Goal: Information Seeking & Learning: Learn about a topic

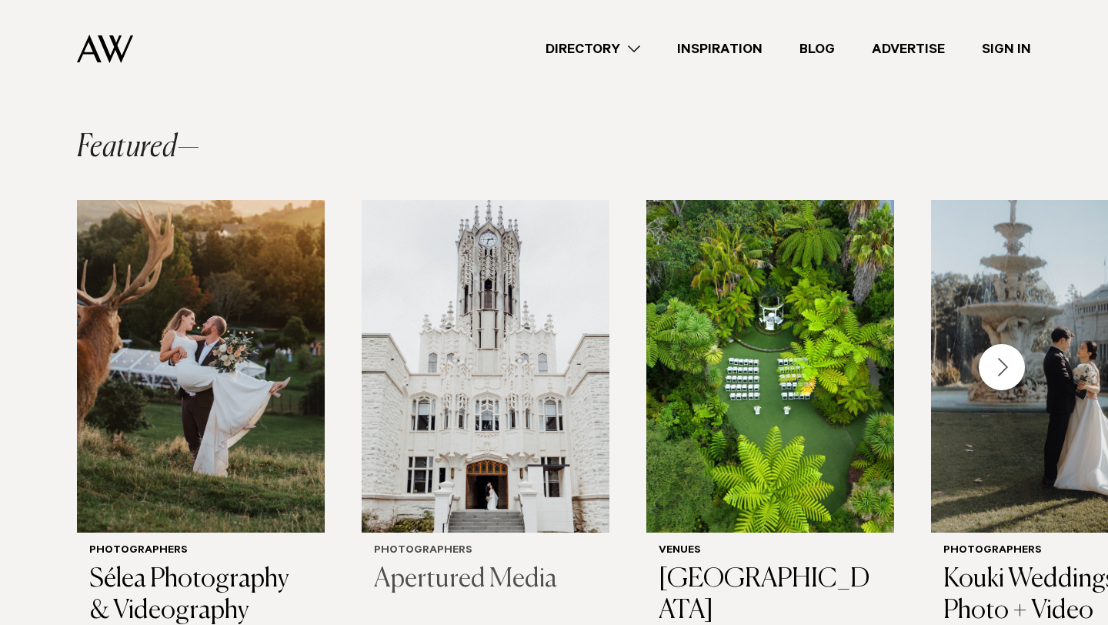
scroll to position [378, 0]
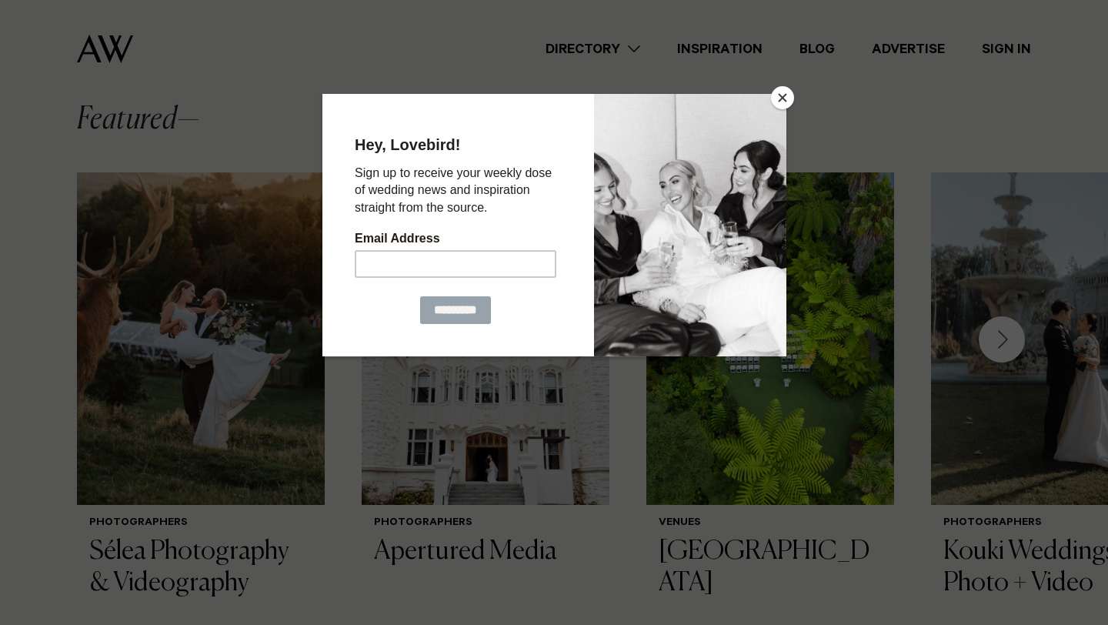
click at [778, 90] on button "Close" at bounding box center [782, 97] width 23 height 23
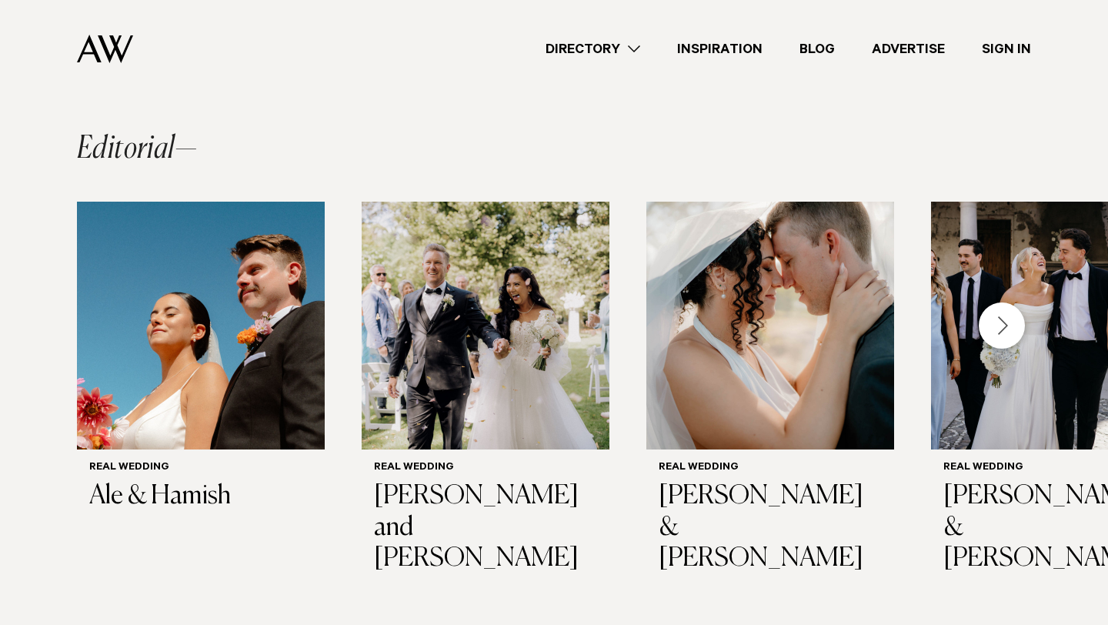
scroll to position [1113, 0]
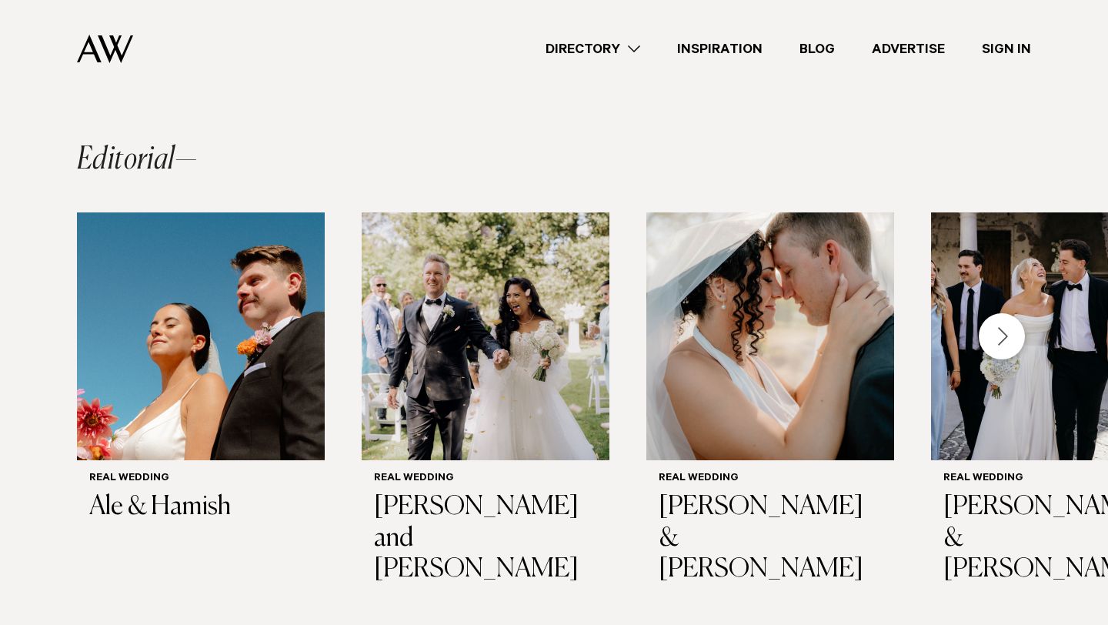
click at [1008, 313] on div "Next slide" at bounding box center [1001, 336] width 46 height 46
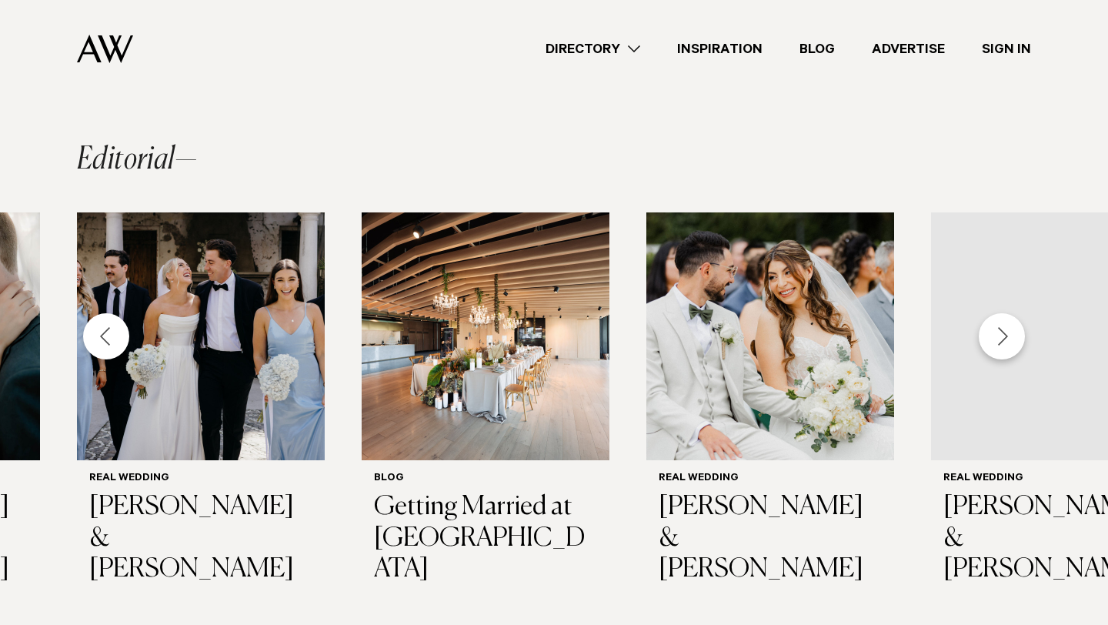
click at [995, 313] on div "Next slide" at bounding box center [1001, 336] width 46 height 46
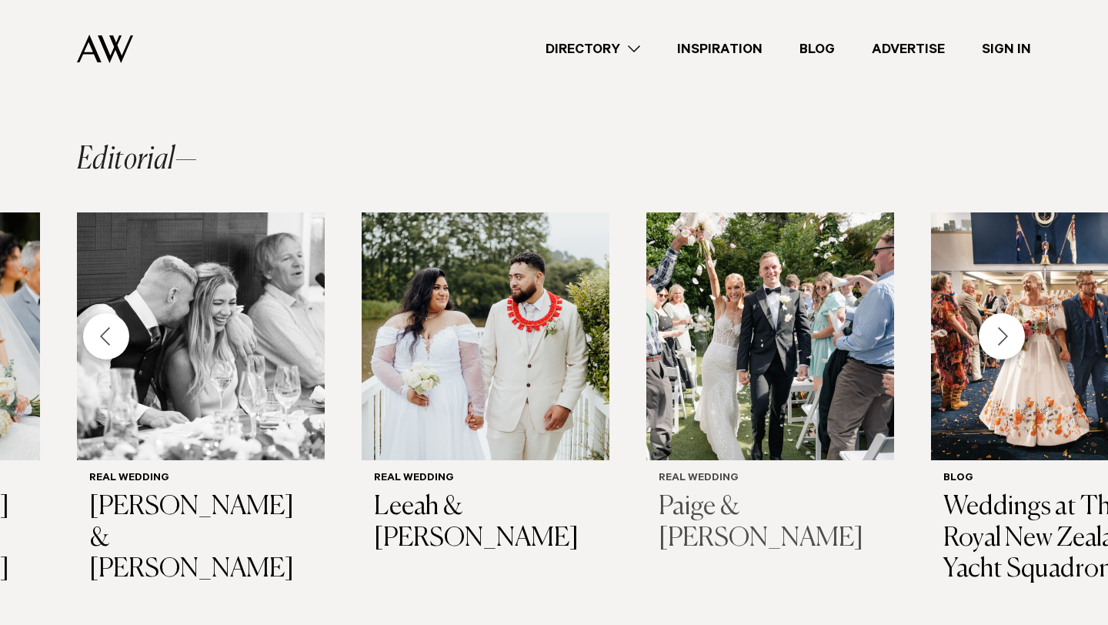
click at [813, 273] on img "9 / 14" at bounding box center [770, 336] width 248 height 248
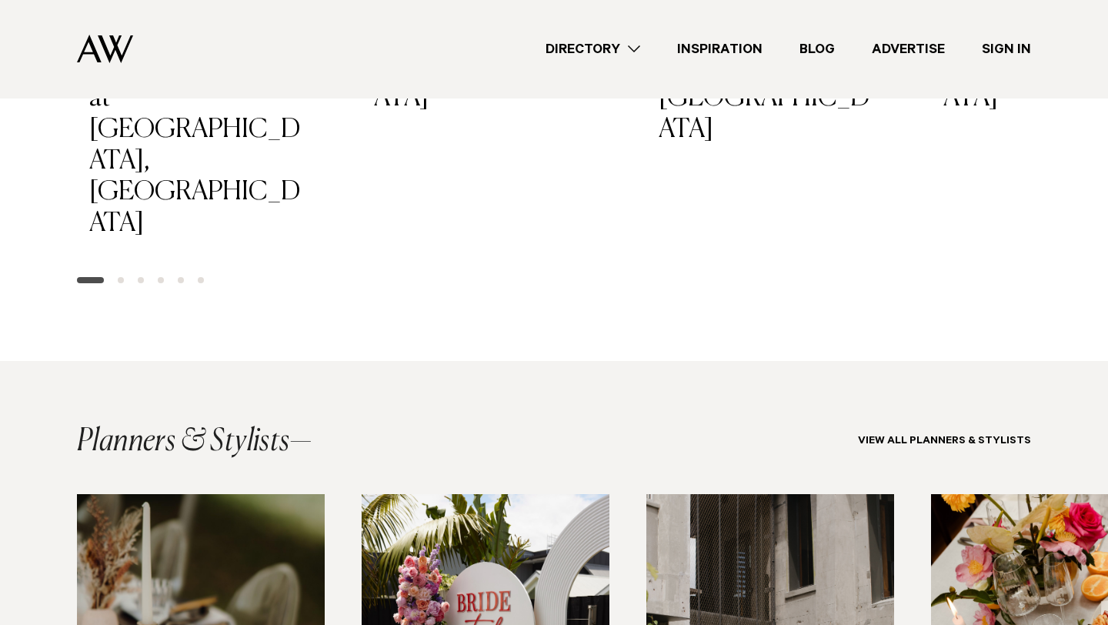
scroll to position [3037, 0]
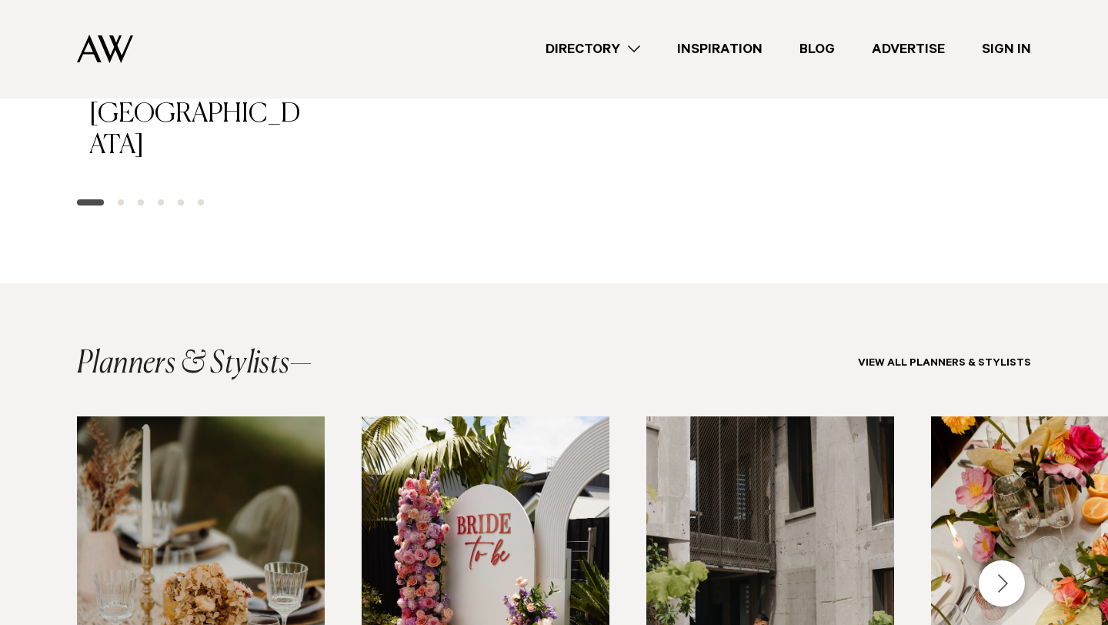
click at [625, 43] on link "Directory" at bounding box center [593, 49] width 132 height 21
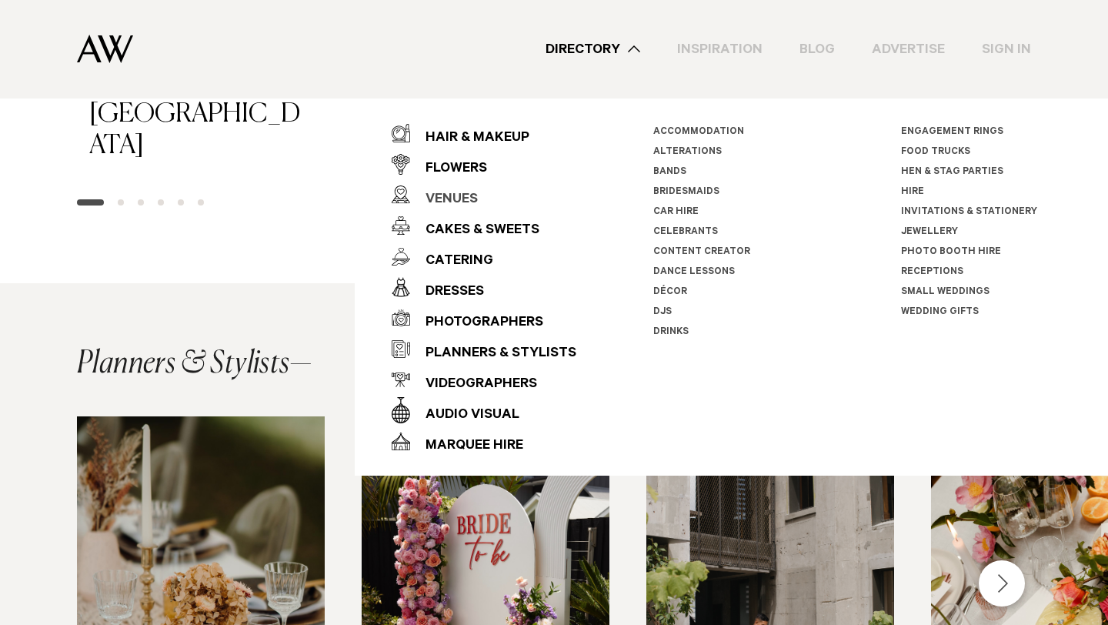
click at [460, 205] on div "Venues" at bounding box center [444, 200] width 68 height 31
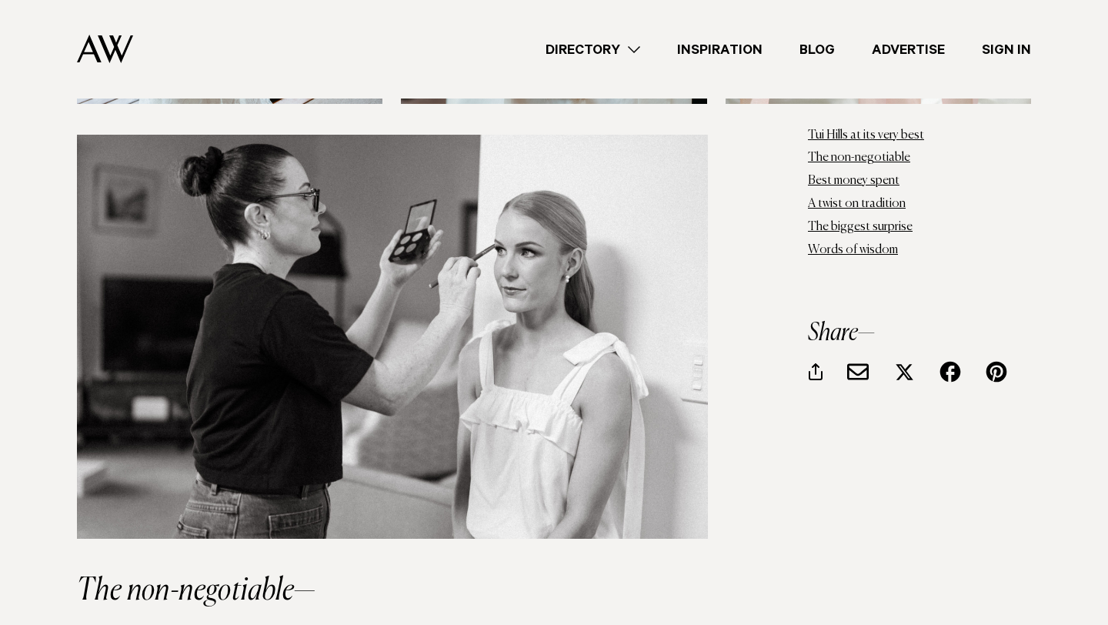
scroll to position [1830, 0]
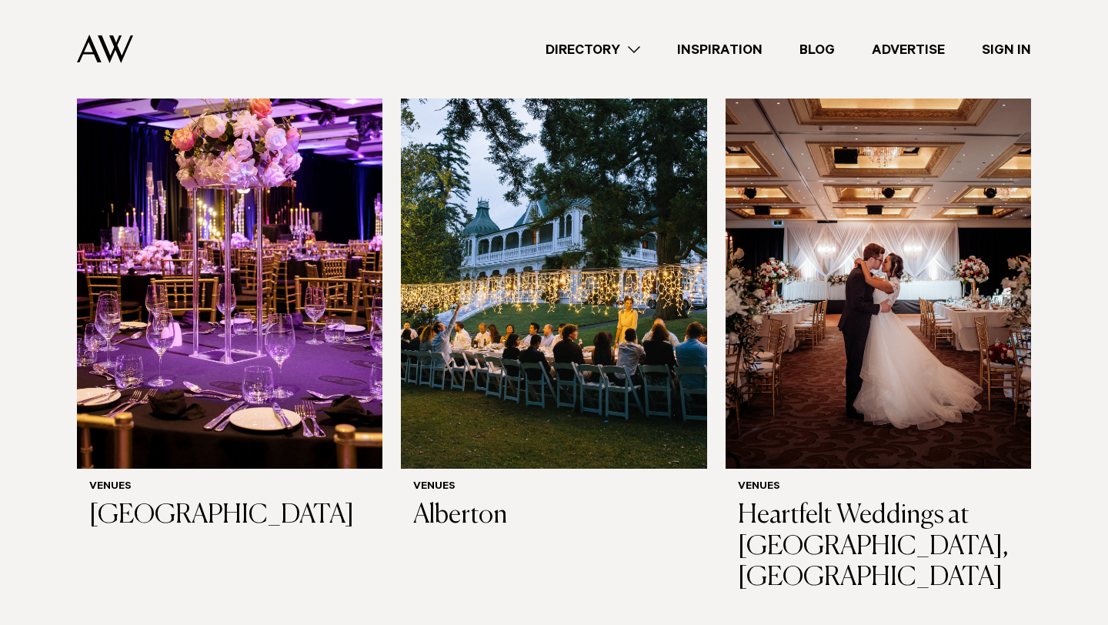
scroll to position [1572, 0]
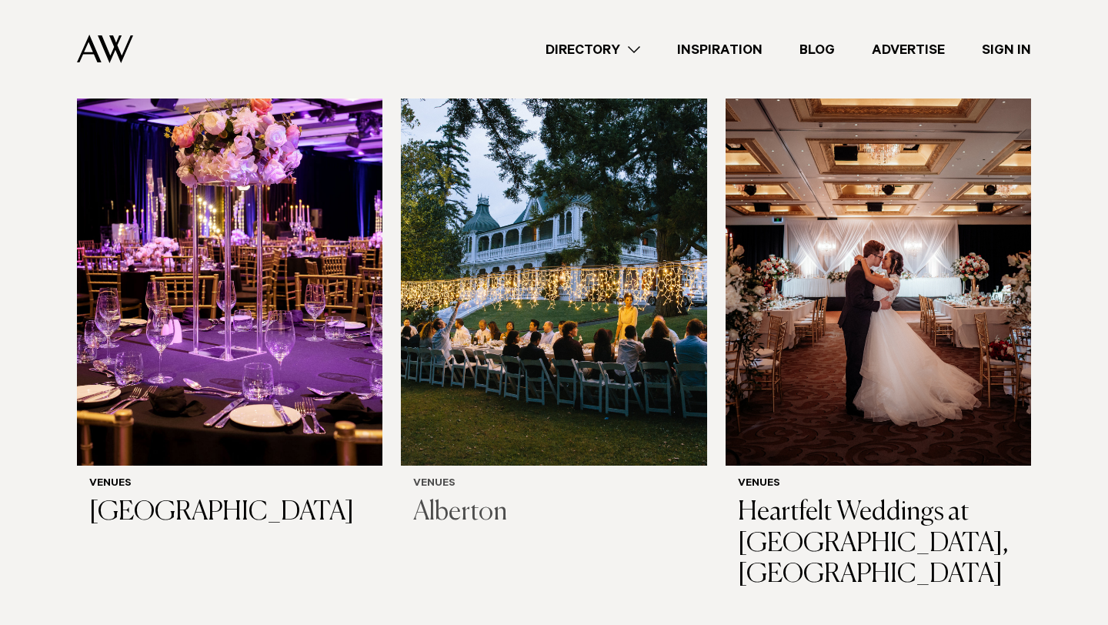
click at [507, 303] on img at bounding box center [553, 260] width 305 height 410
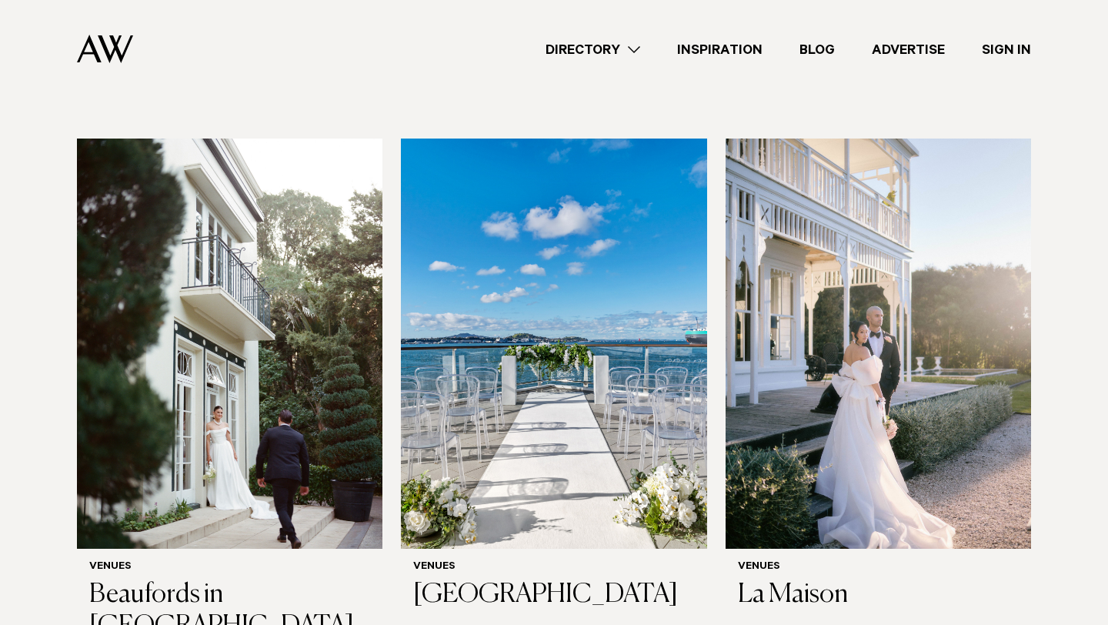
scroll to position [3760, 0]
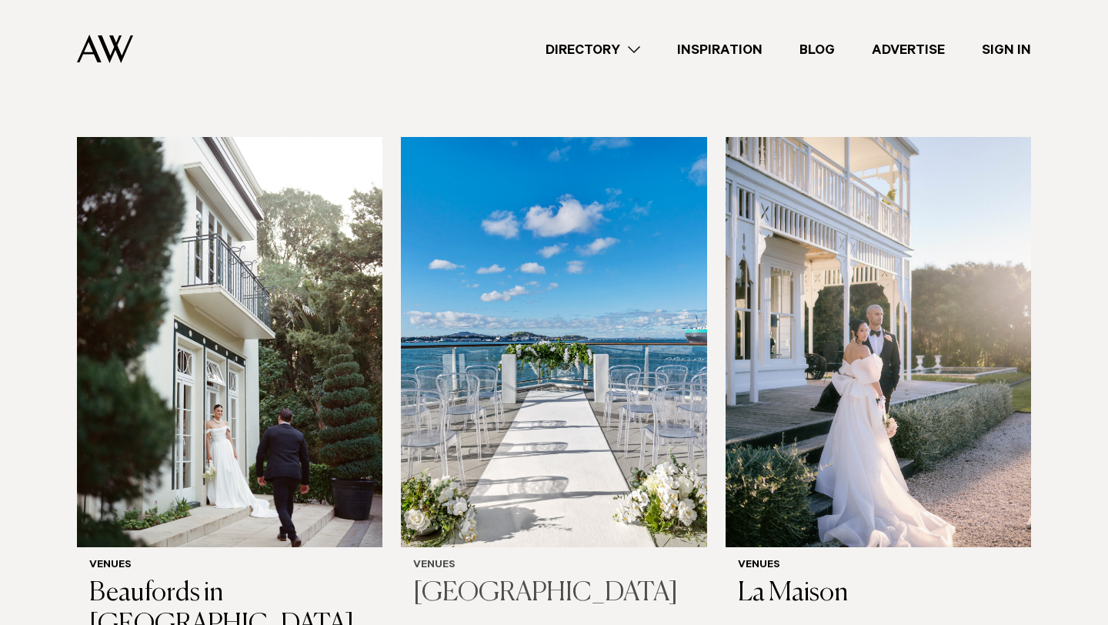
click at [518, 302] on img at bounding box center [553, 342] width 305 height 410
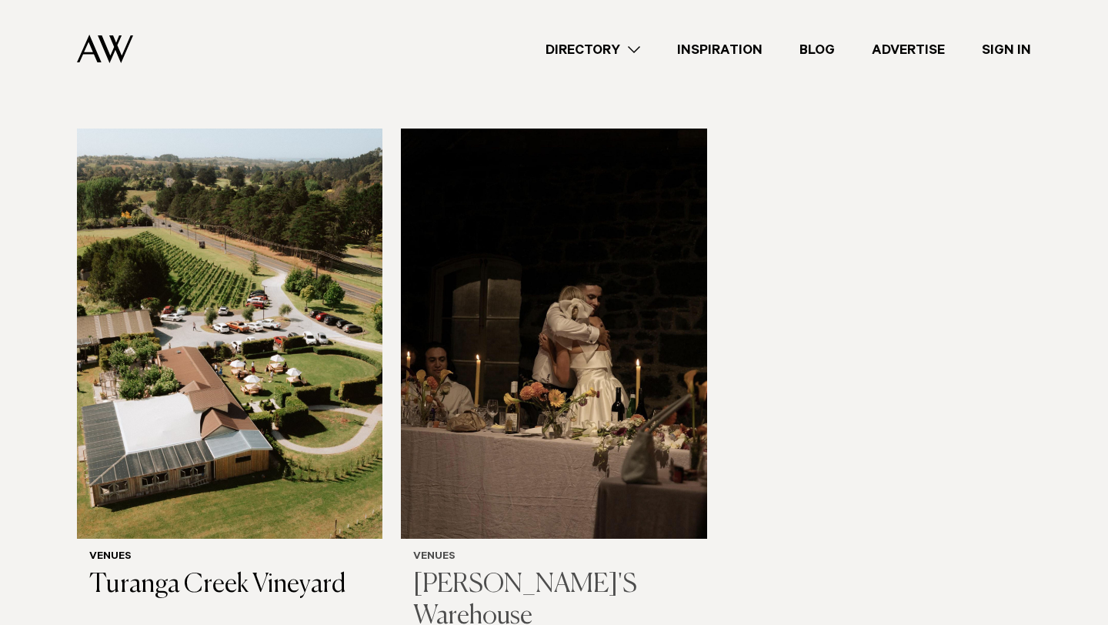
scroll to position [8153, 0]
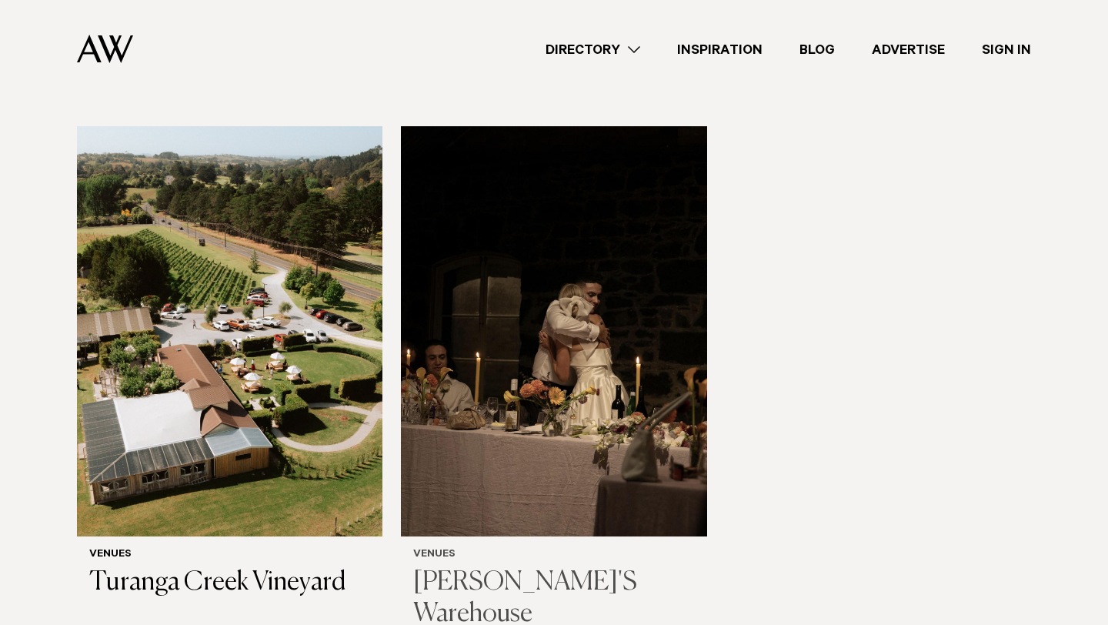
click at [523, 292] on img at bounding box center [553, 331] width 305 height 410
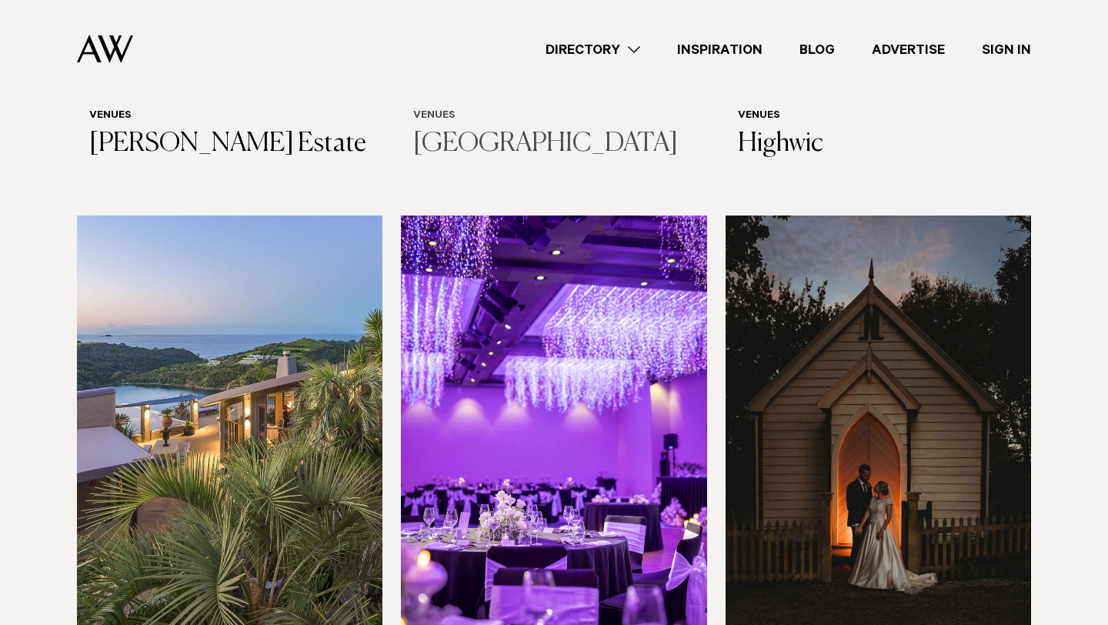
scroll to position [6418, 0]
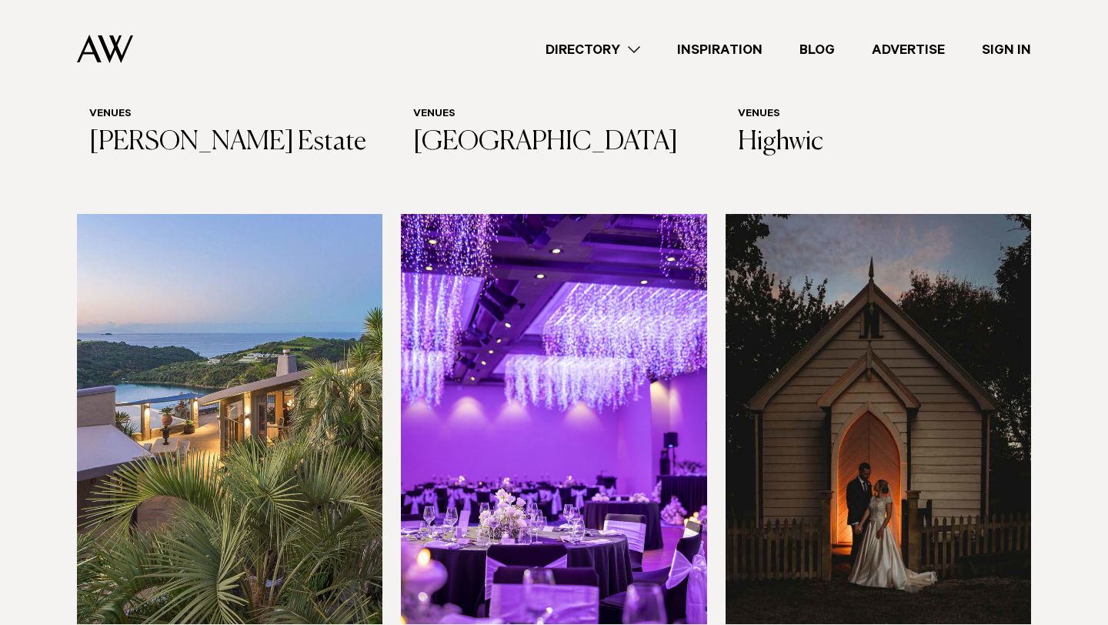
click at [281, 266] on img at bounding box center [229, 419] width 305 height 410
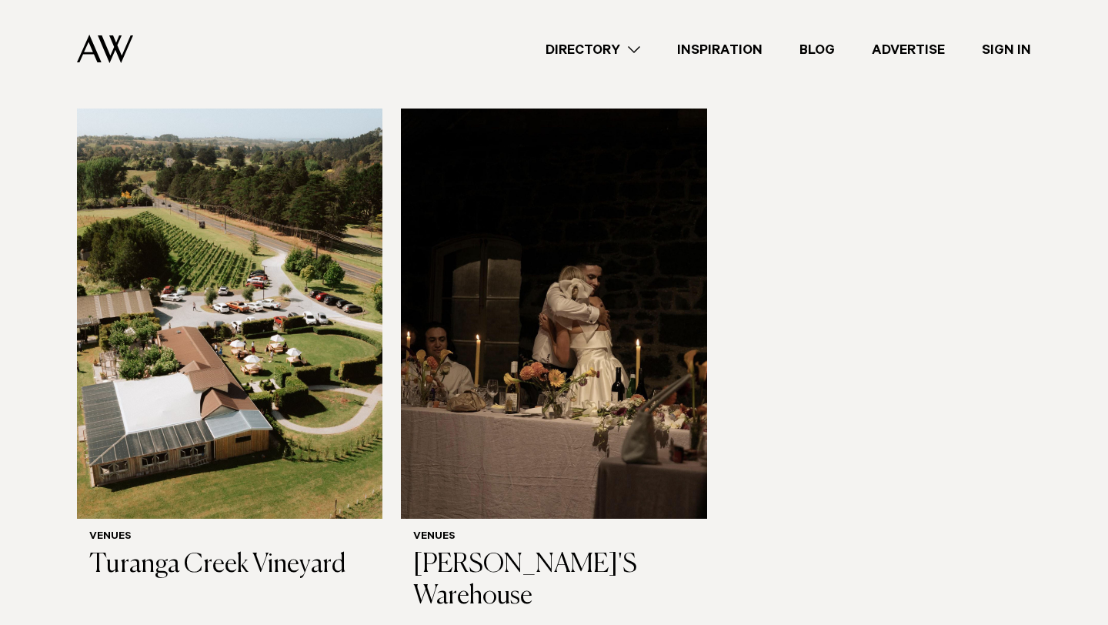
scroll to position [8183, 0]
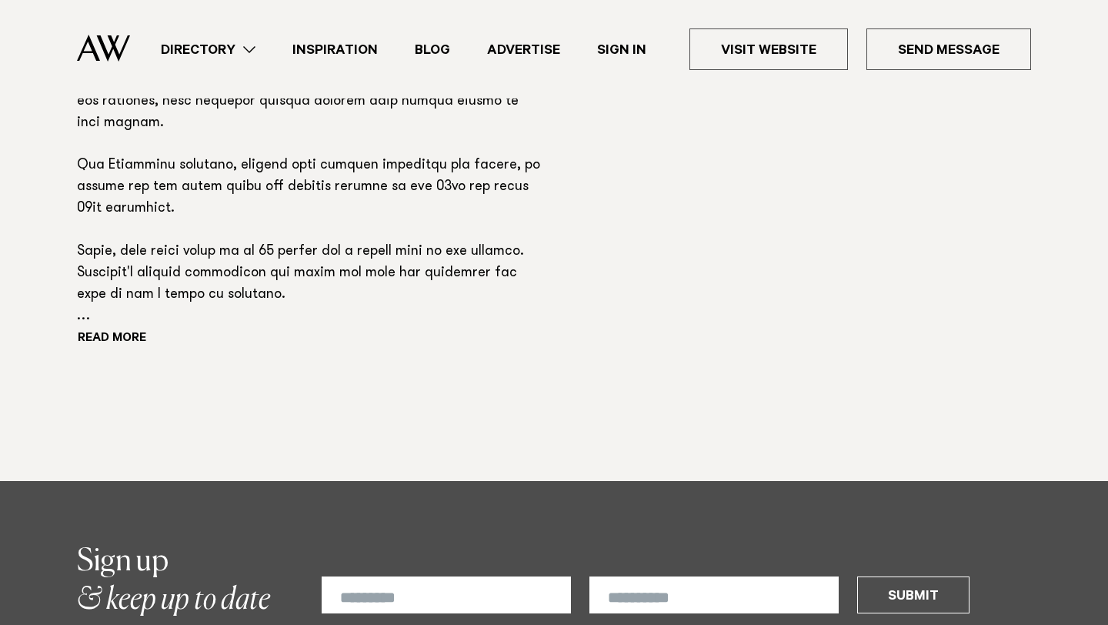
scroll to position [1433, 0]
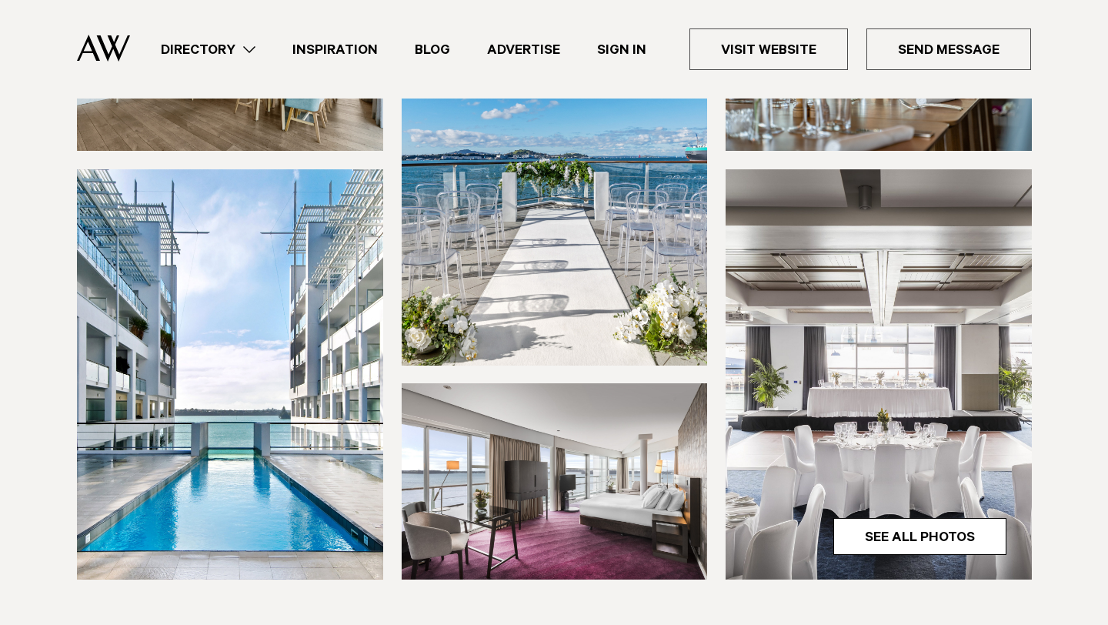
scroll to position [323, 0]
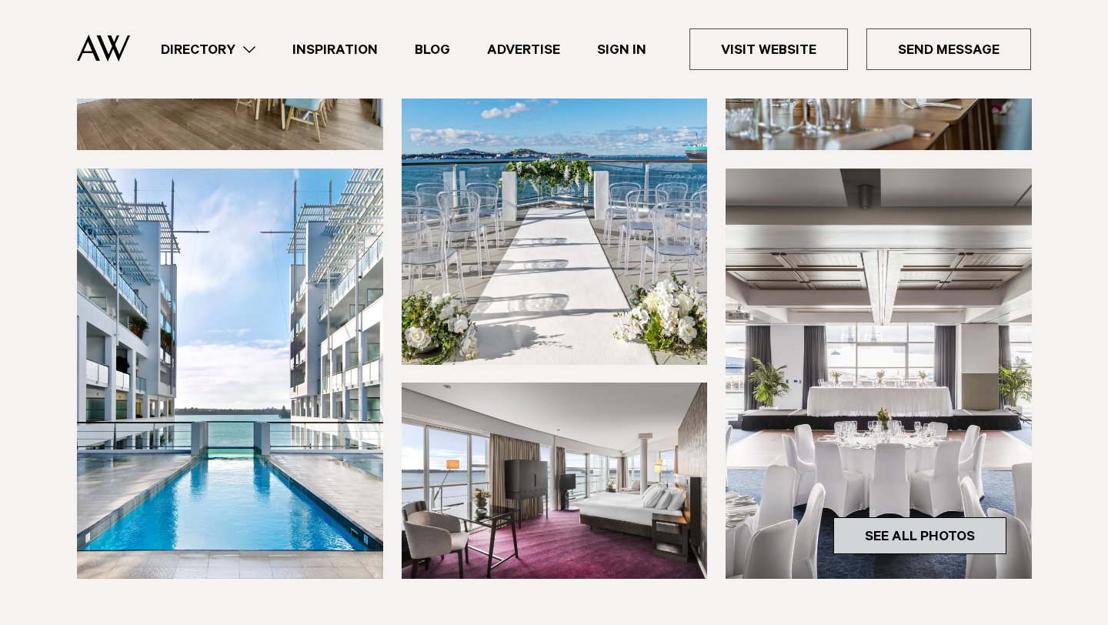
click at [921, 528] on link "See All Photos" at bounding box center [919, 535] width 173 height 37
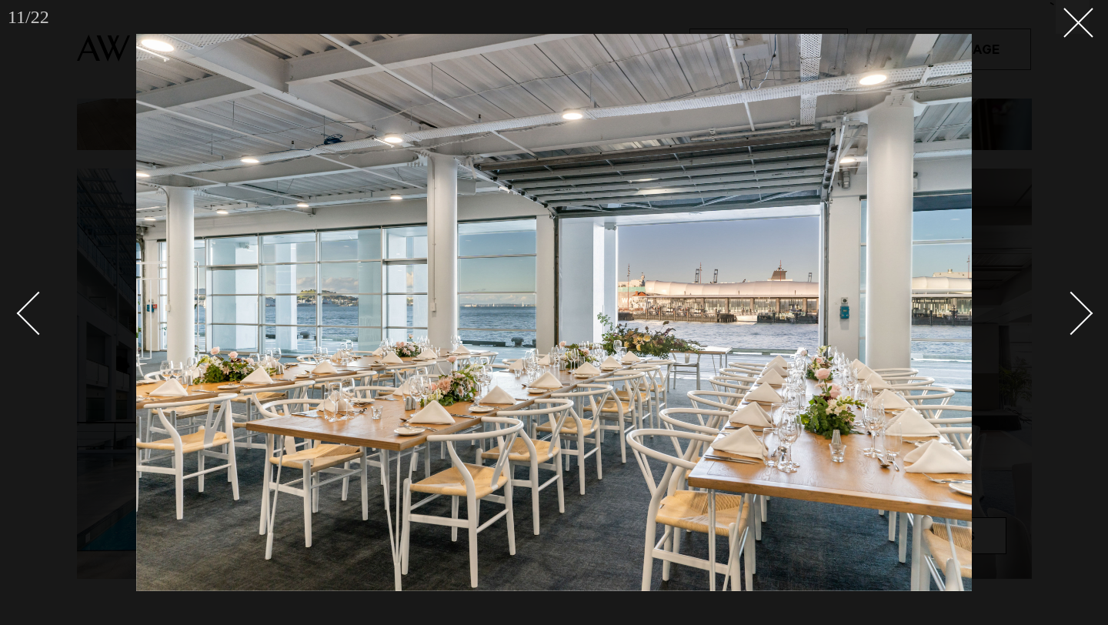
click at [1065, 38] on div at bounding box center [554, 312] width 1108 height 625
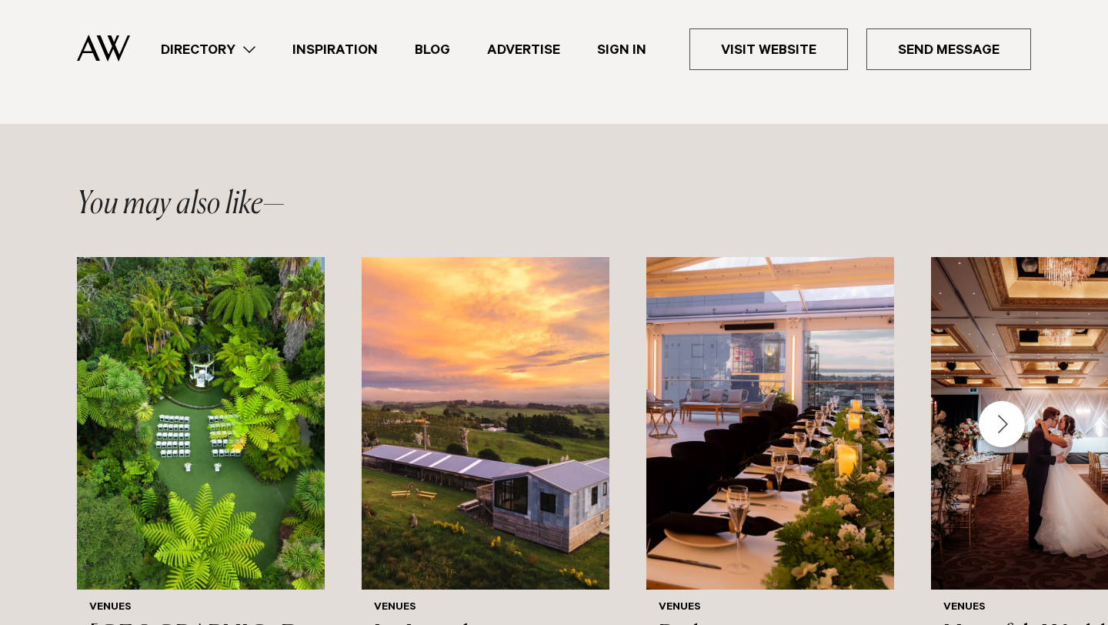
scroll to position [1525, 0]
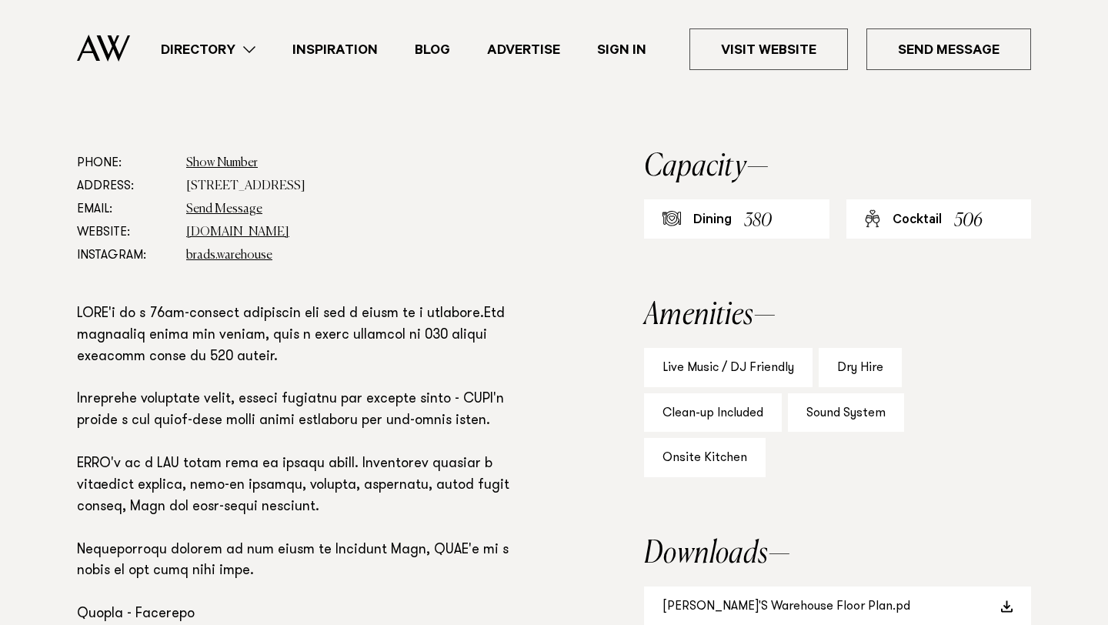
scroll to position [1157, 0]
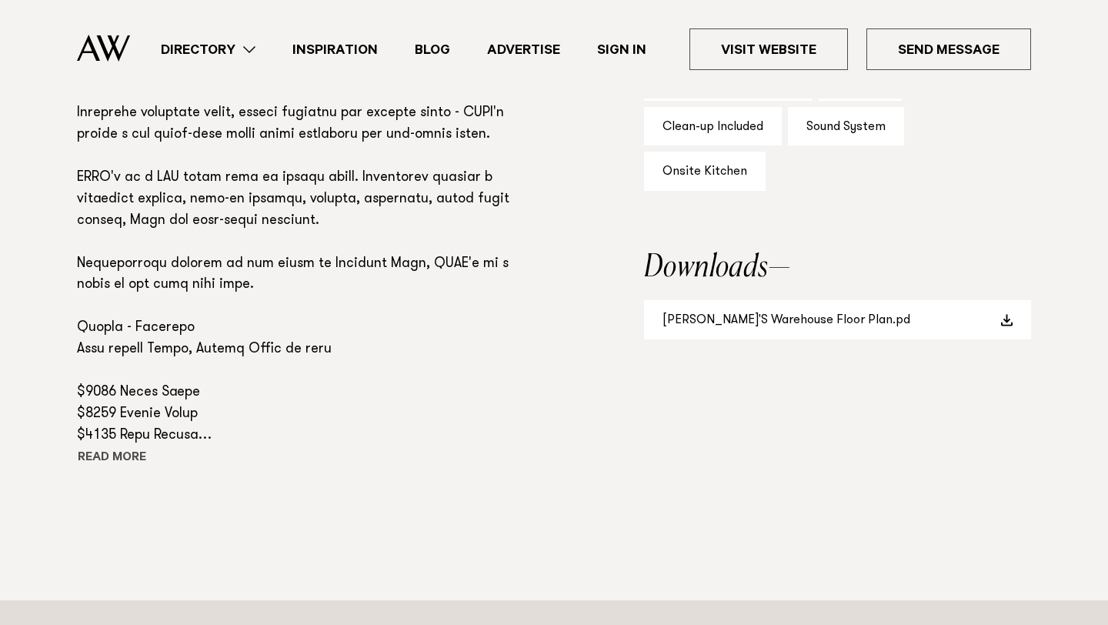
click at [118, 447] on button "Read more" at bounding box center [146, 458] width 138 height 23
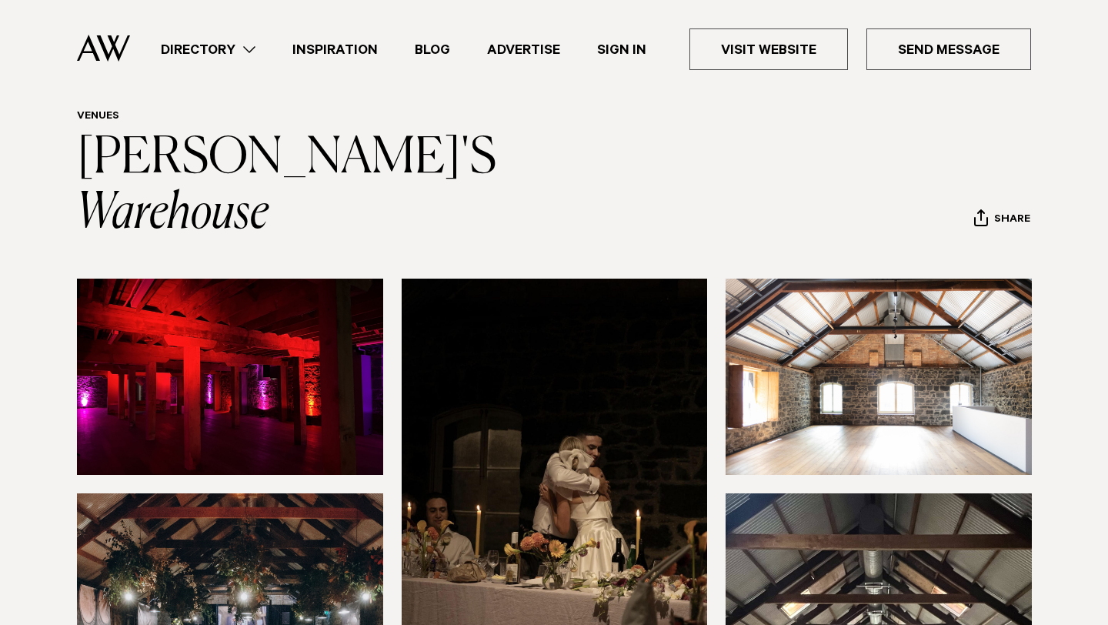
scroll to position [0, 0]
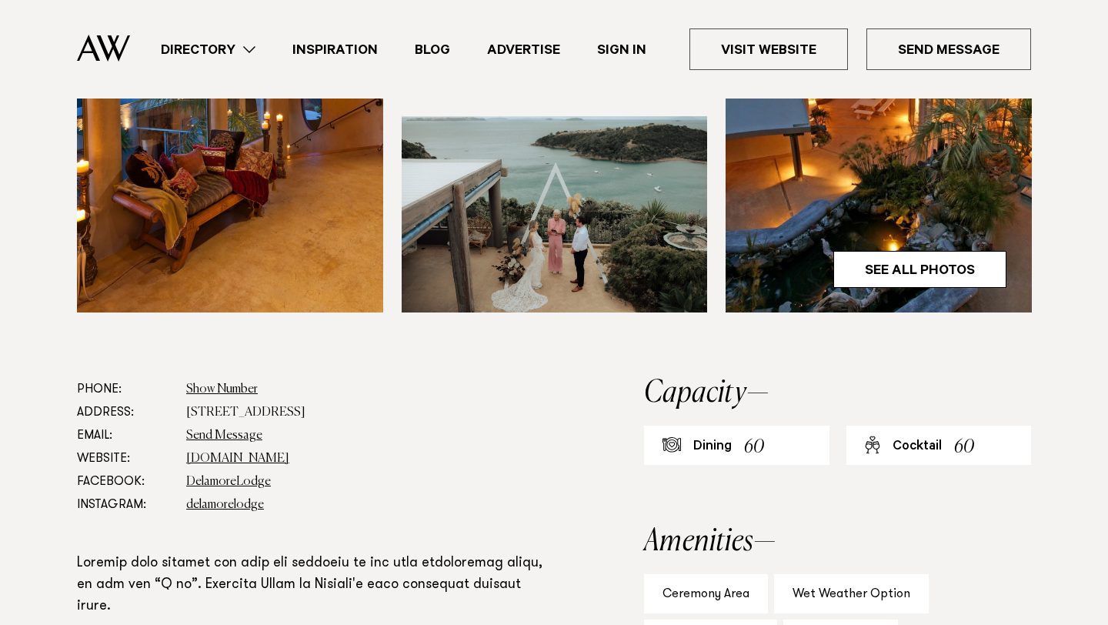
scroll to position [604, 0]
